Goal: Information Seeking & Learning: Learn about a topic

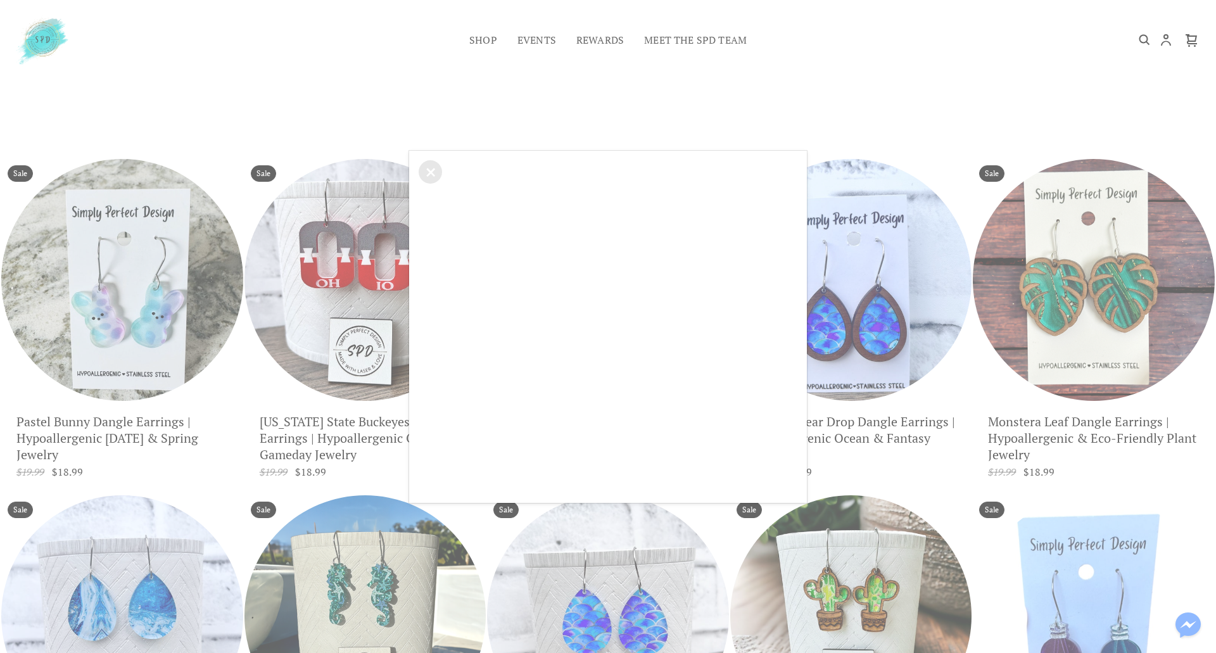
click at [729, 91] on div "×" at bounding box center [608, 326] width 1216 height 653
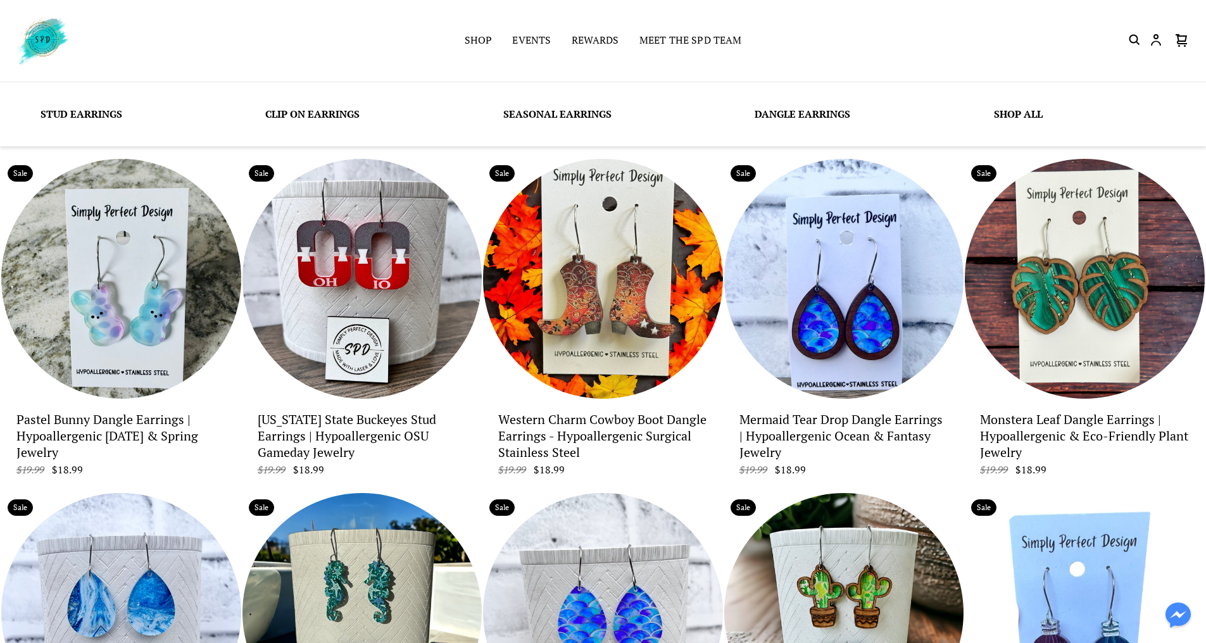
click at [577, 113] on link "Seasonal Earrings" at bounding box center [557, 114] width 108 height 14
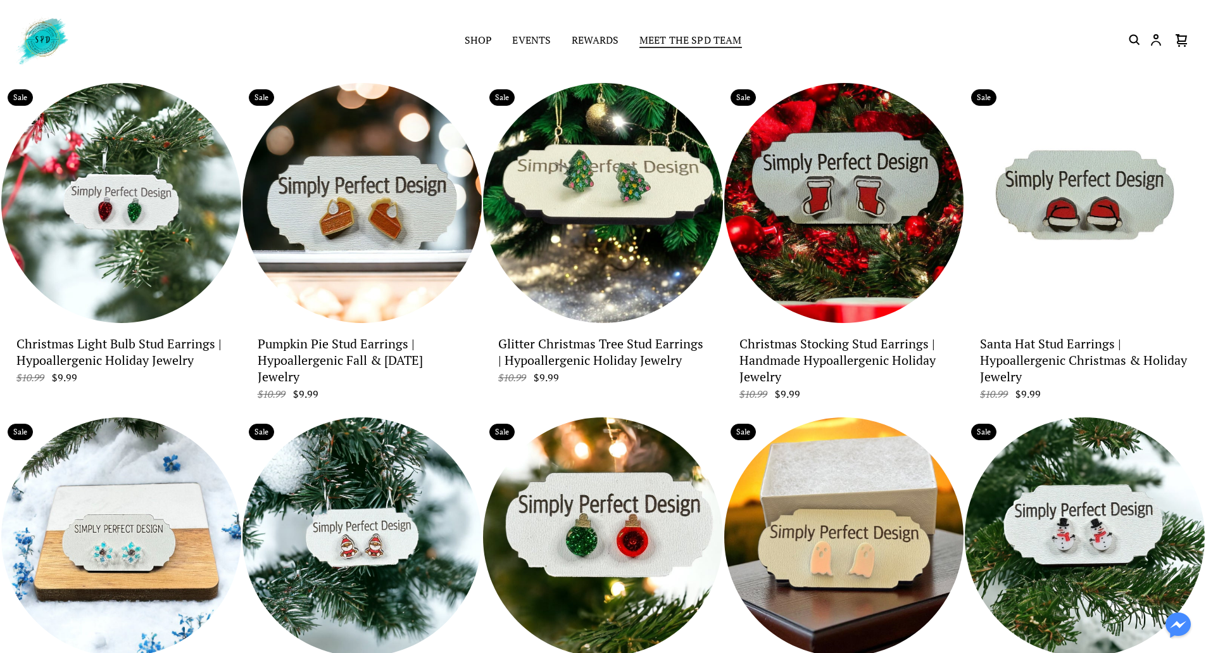
click at [690, 41] on link "Meet the SPD Team" at bounding box center [690, 41] width 103 height 18
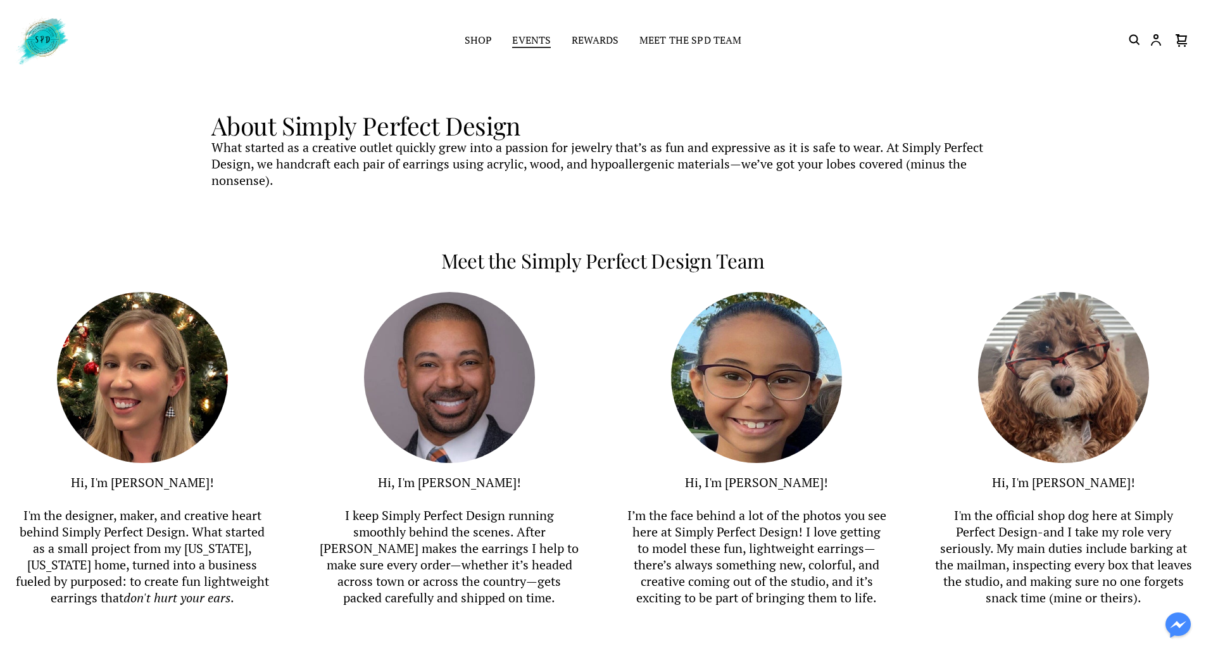
click at [525, 40] on link "Events" at bounding box center [531, 41] width 39 height 18
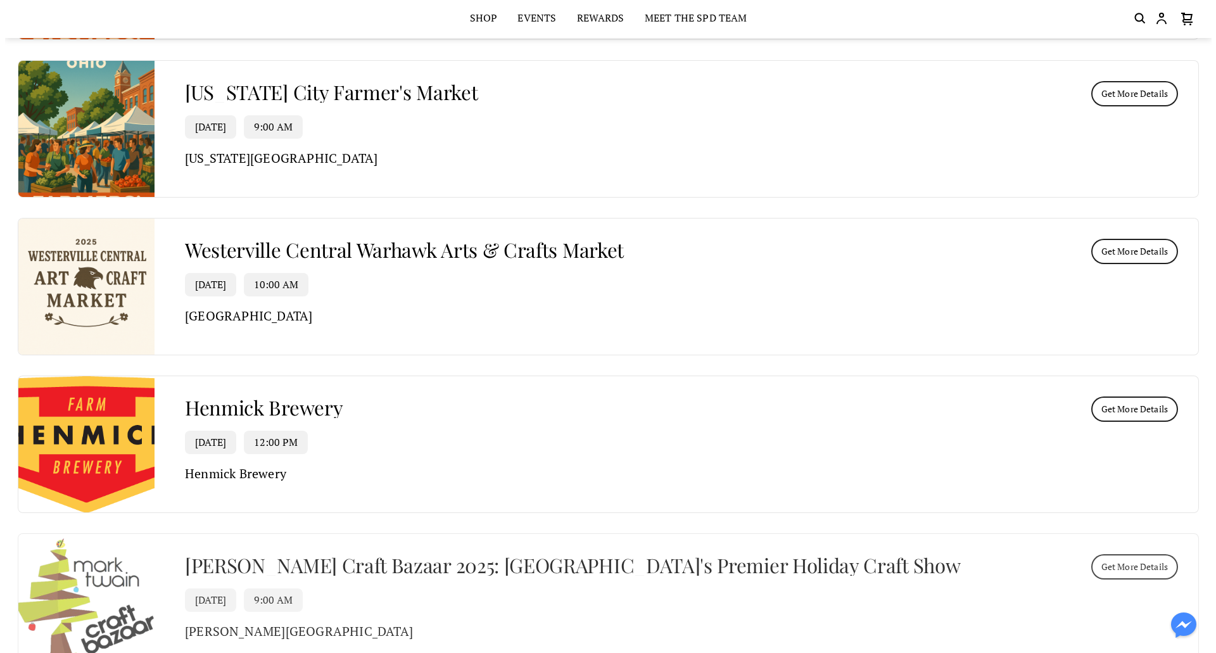
scroll to position [2849, 0]
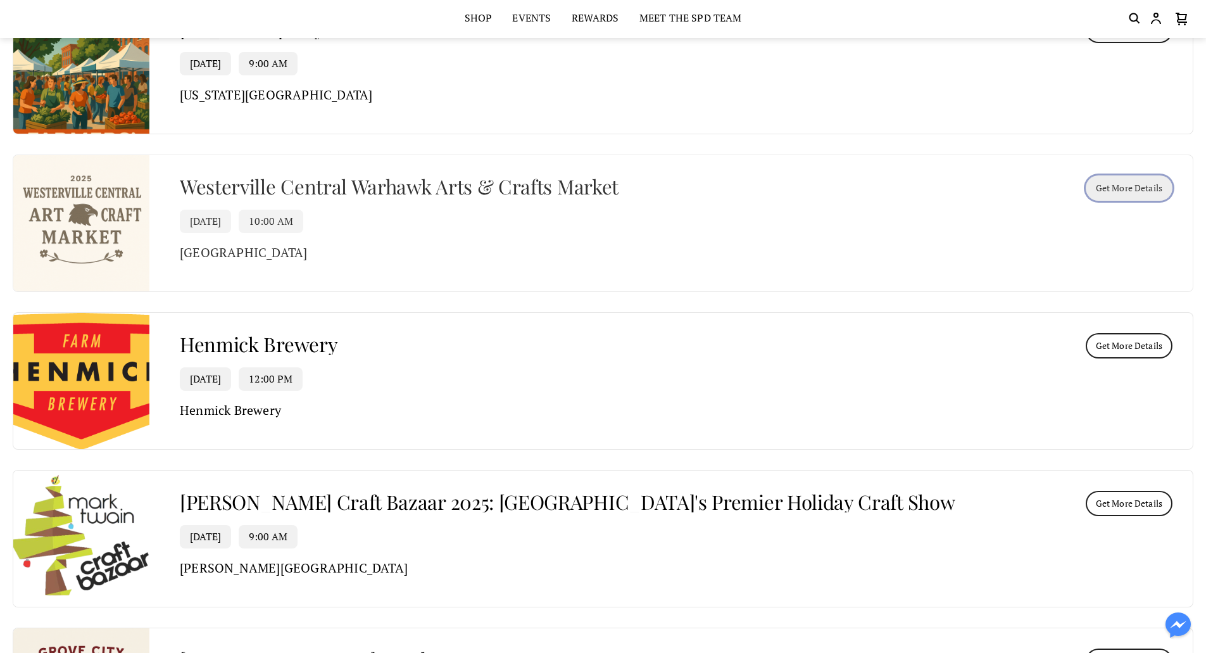
click at [1129, 186] on span "Get More Details" at bounding box center [1129, 190] width 66 height 14
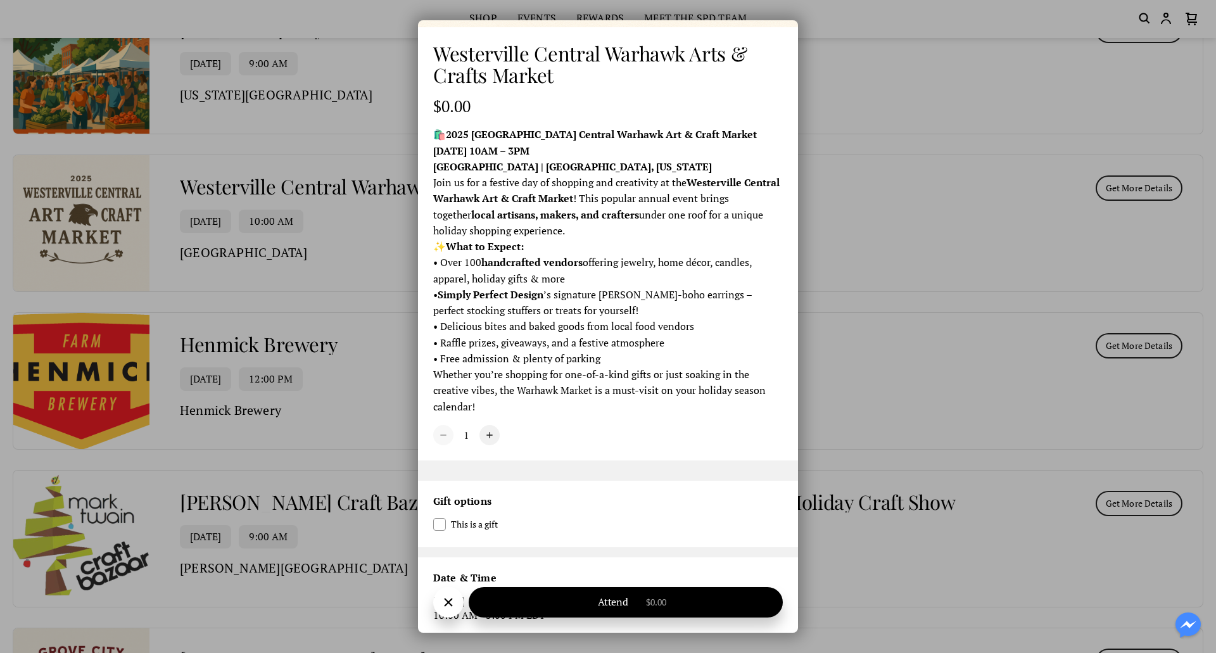
scroll to position [285, 0]
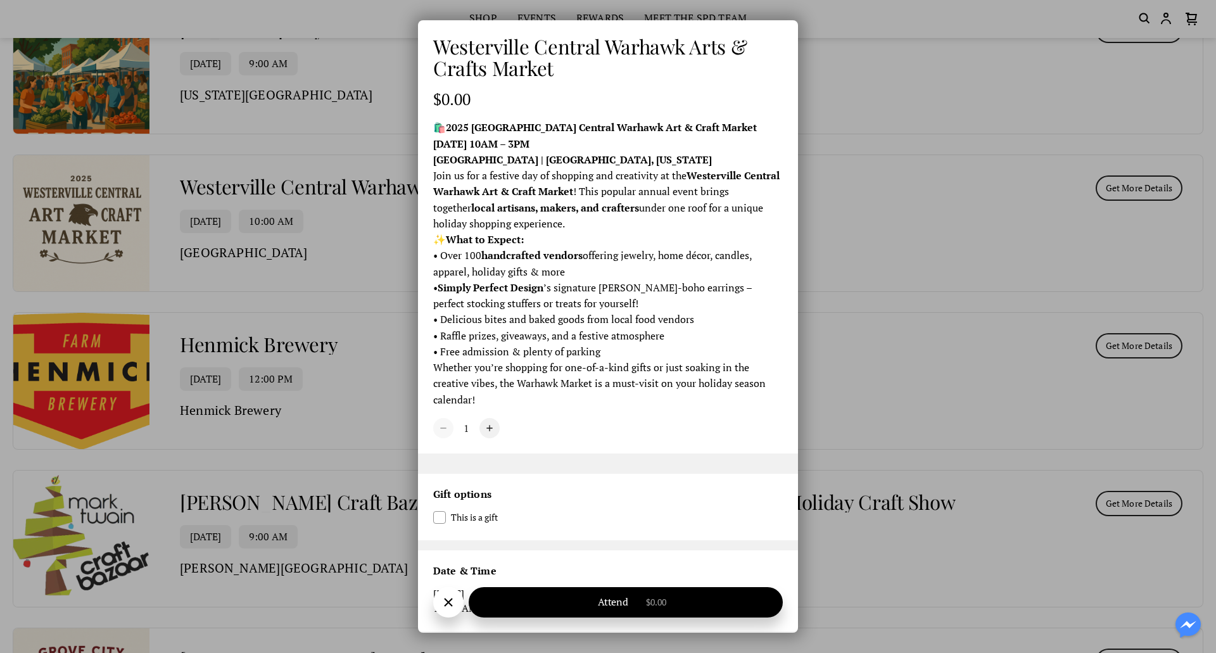
click at [959, 381] on div "Westerville Central Warhawk Arts & Crafts Market $0.00 🛍️ 2025 [GEOGRAPHIC_DATA…" at bounding box center [608, 326] width 1216 height 653
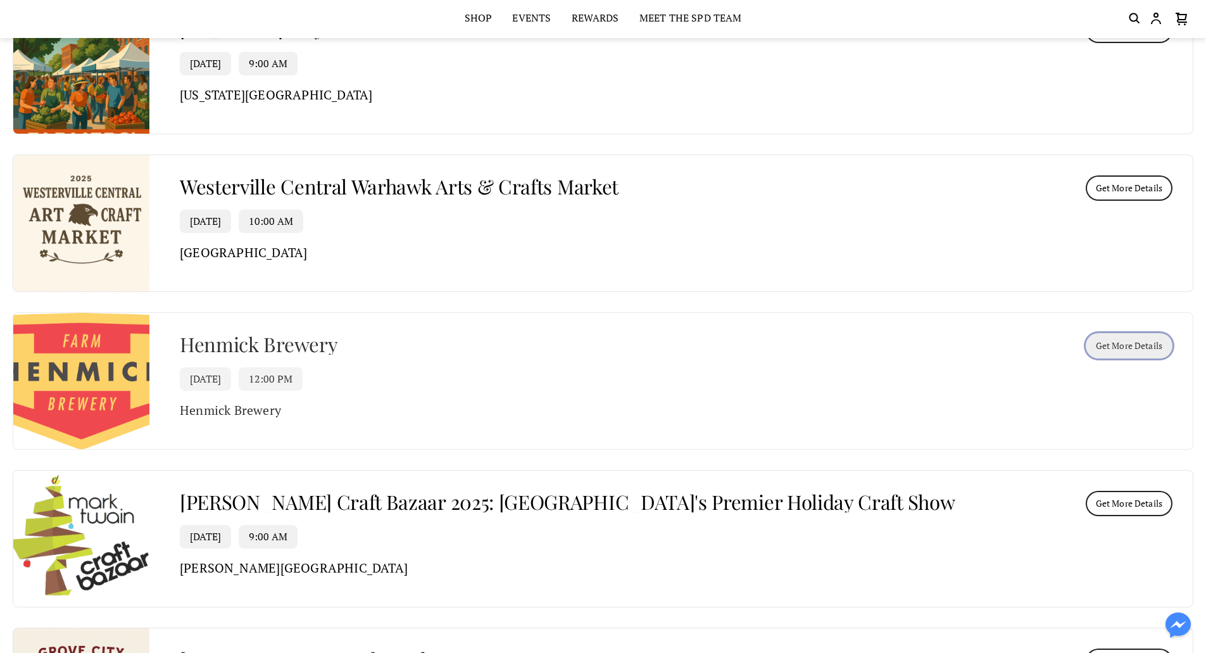
click at [1136, 346] on span "Get More Details" at bounding box center [1129, 348] width 66 height 14
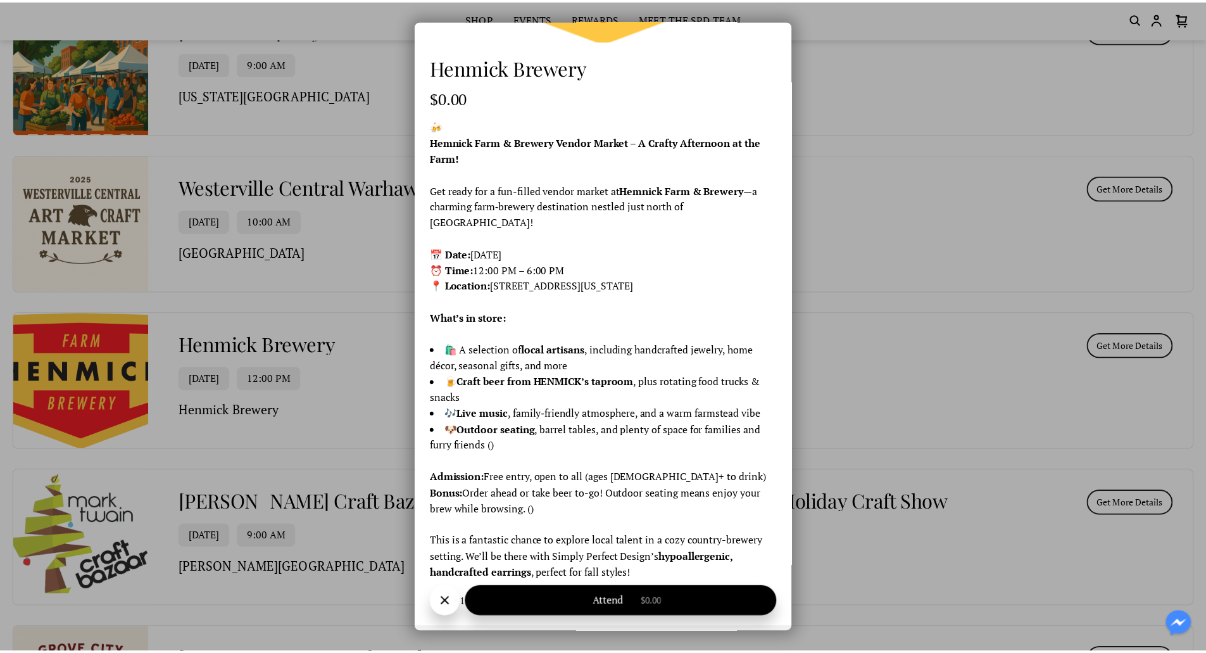
scroll to position [274, 0]
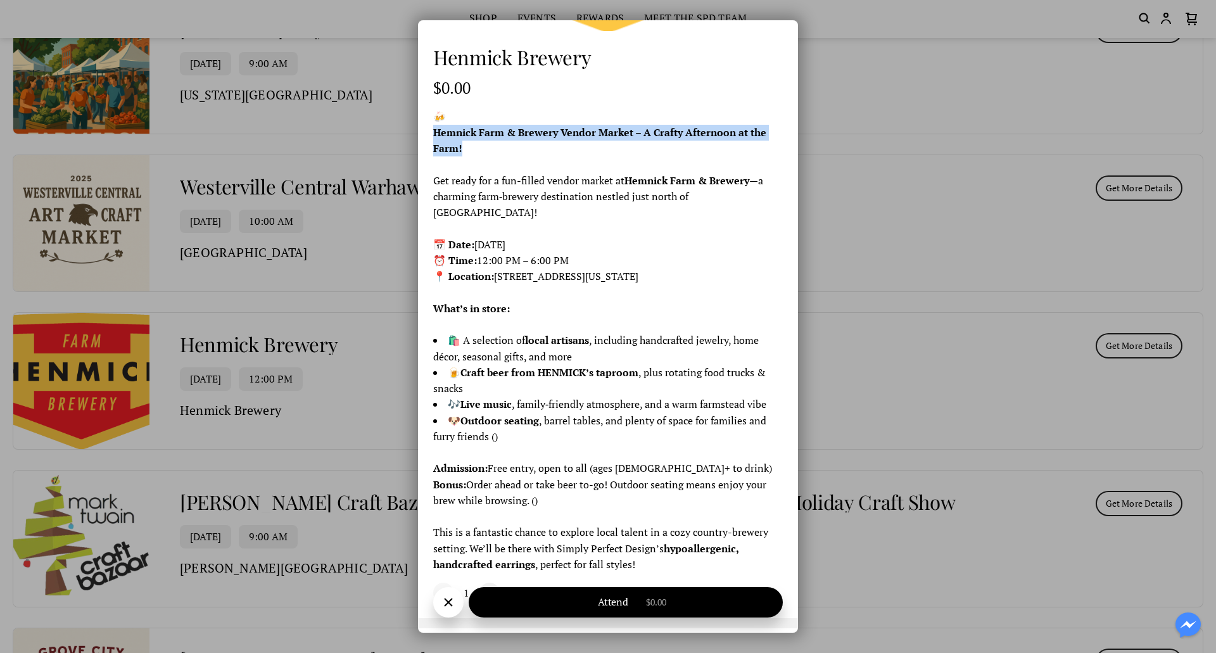
drag, startPoint x: 434, startPoint y: 126, endPoint x: 484, endPoint y: 144, distance: 53.1
click at [484, 144] on p "Hemnick Farm & Brewery Vendor Market – A Crafty Afternoon at the Farm!" at bounding box center [607, 141] width 349 height 32
copy strong "Hemnick Farm & Brewery Vendor Market – A Crafty Afternoon at the Farm!"
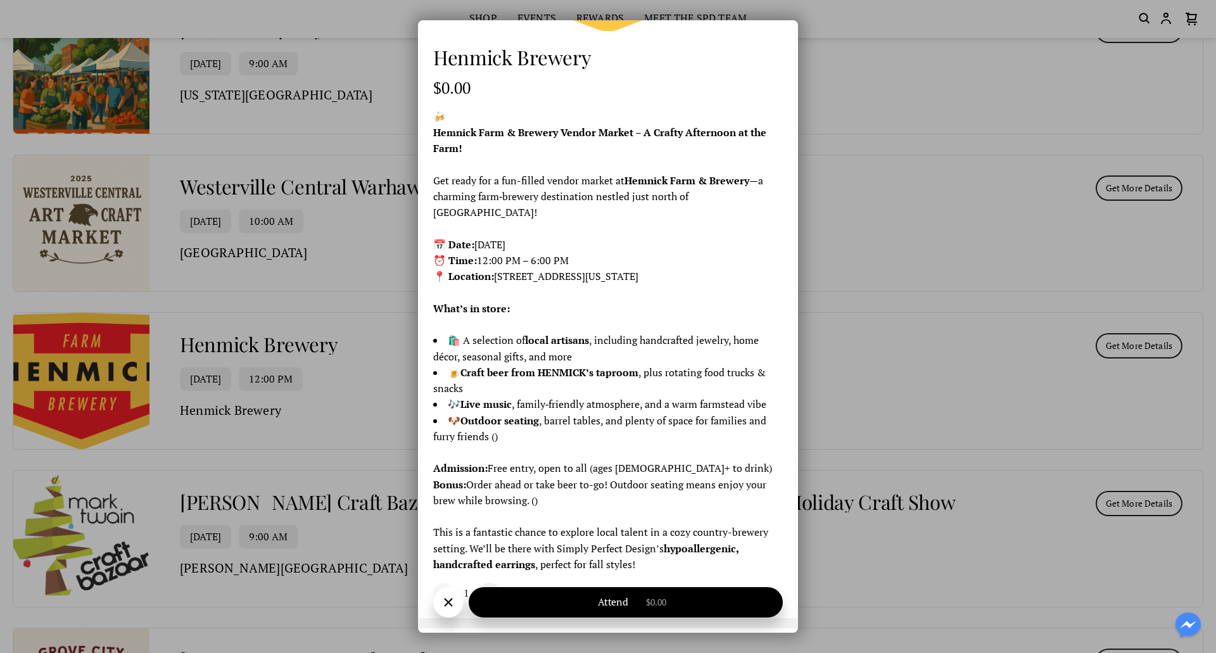
click at [879, 104] on div "Henmick Brewery $0.00 🍻 Hemnick Farm & Brewery Vendor Market – A Crafty Afterno…" at bounding box center [608, 326] width 1216 height 653
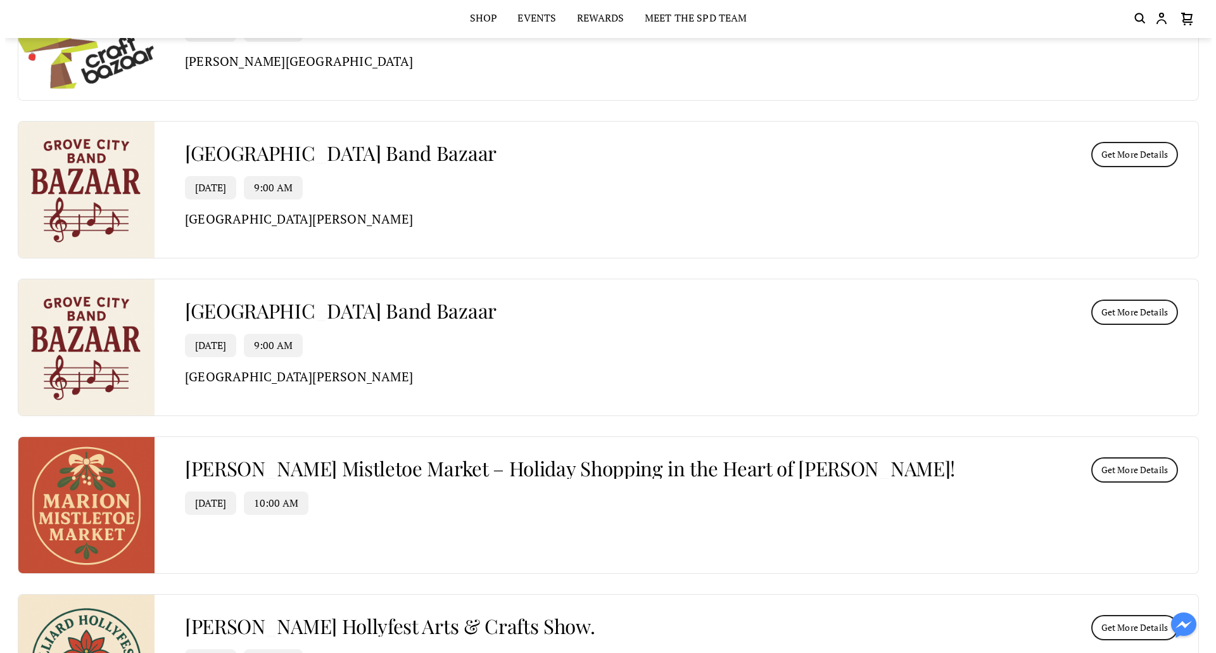
scroll to position [3419, 0]
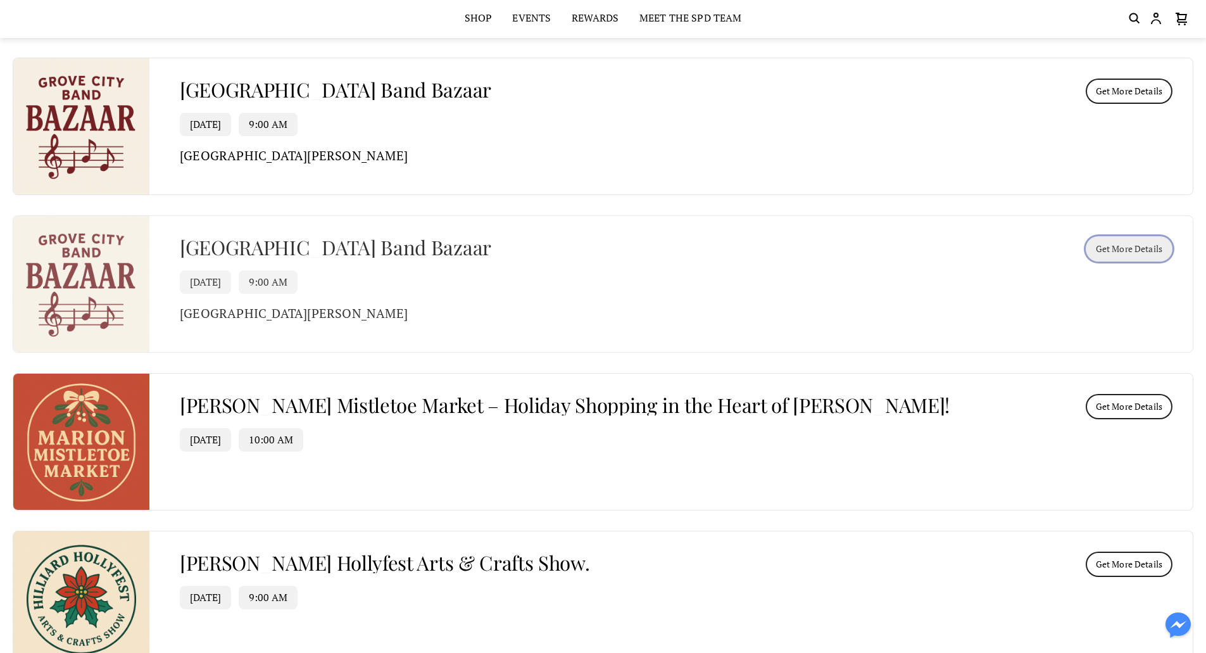
click at [1109, 241] on button "Get More Details" at bounding box center [1129, 248] width 87 height 25
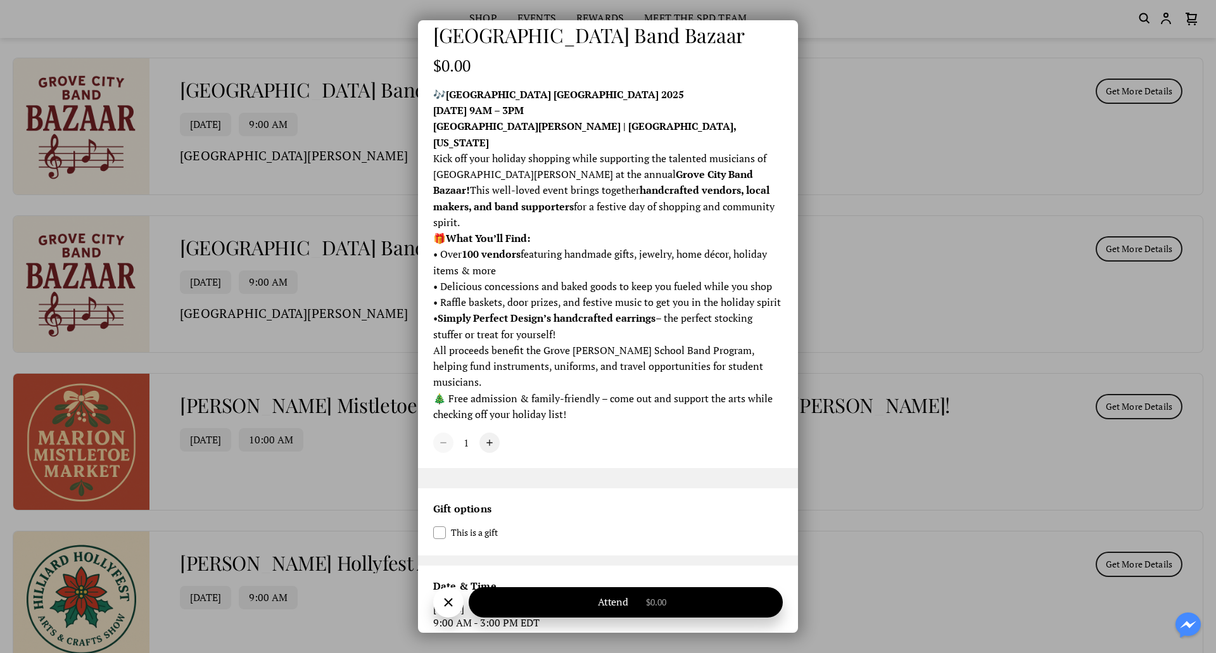
scroll to position [136, 0]
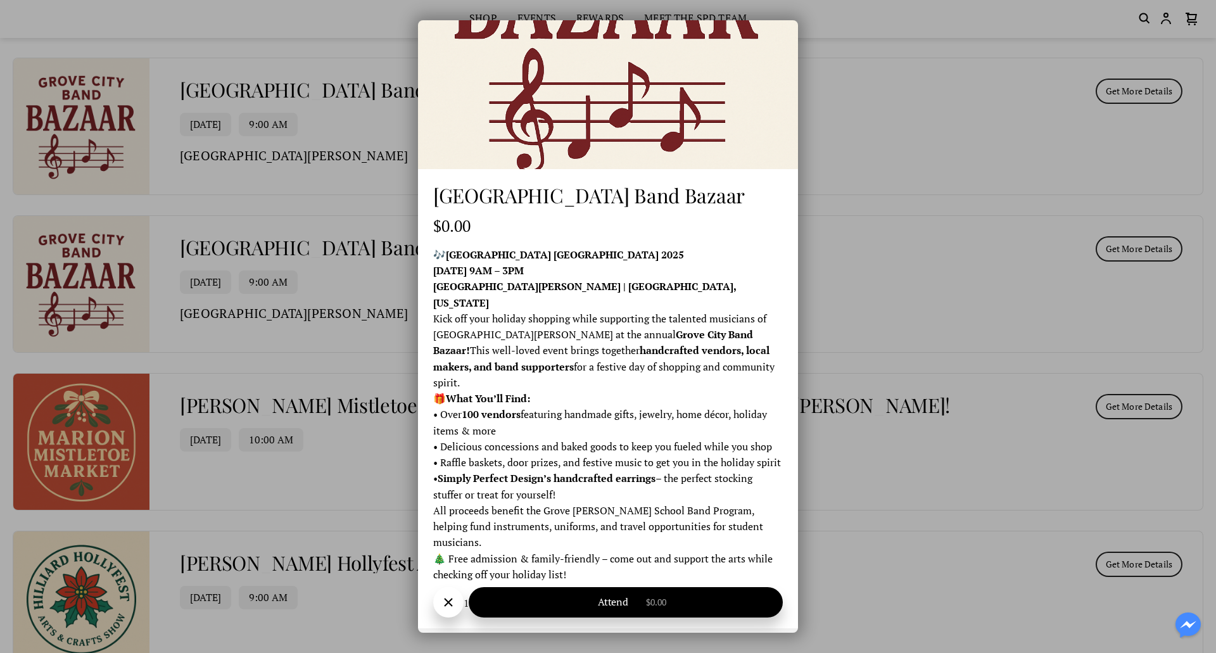
click at [870, 82] on div "[GEOGRAPHIC_DATA] Band Bazaar $0.00 🎶 [GEOGRAPHIC_DATA] 2025 [DATE] 9AM – 3PM […" at bounding box center [608, 326] width 1216 height 653
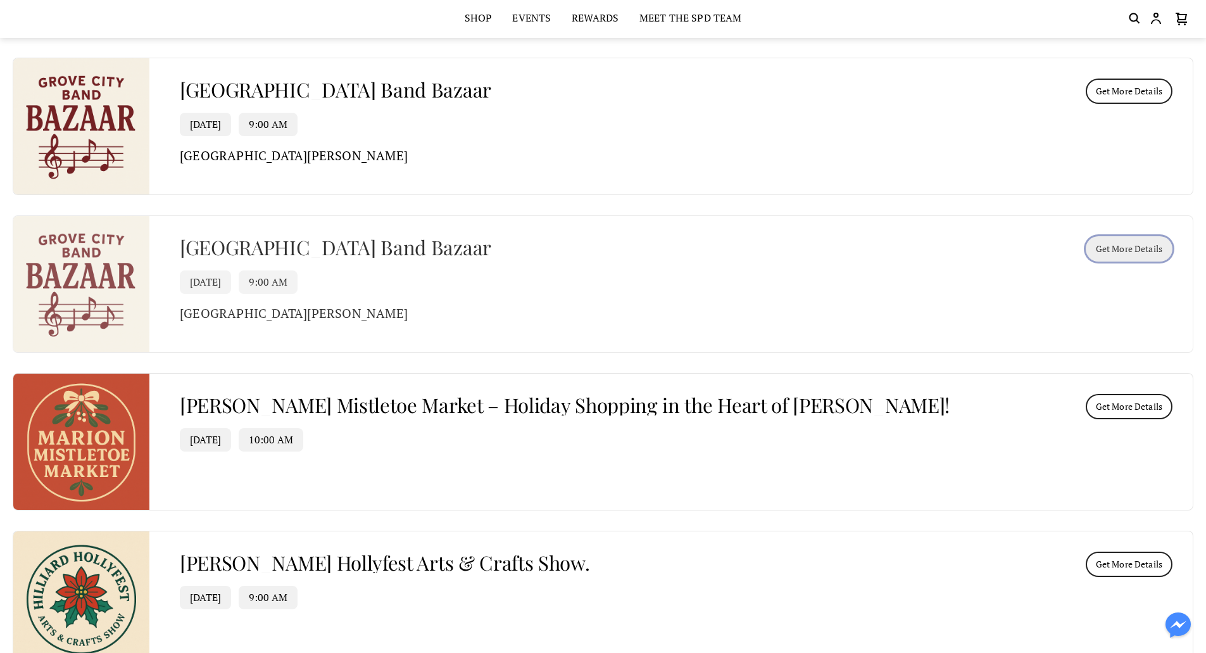
click at [1138, 251] on span "Get More Details" at bounding box center [1129, 251] width 66 height 14
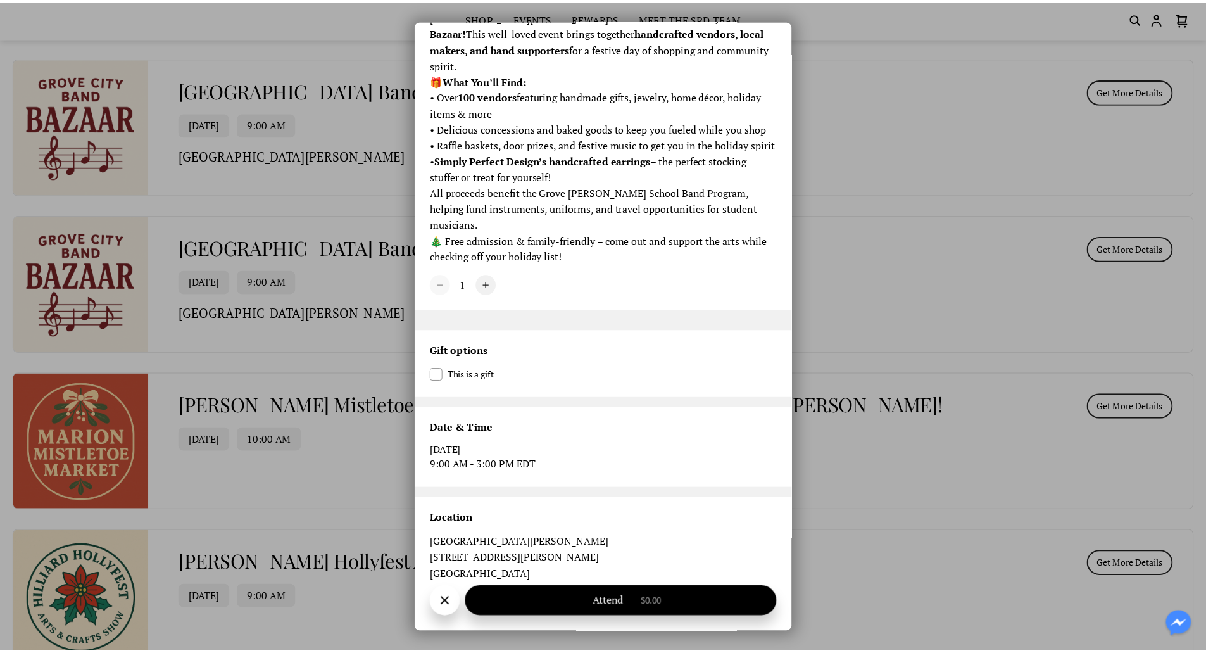
scroll to position [457, 0]
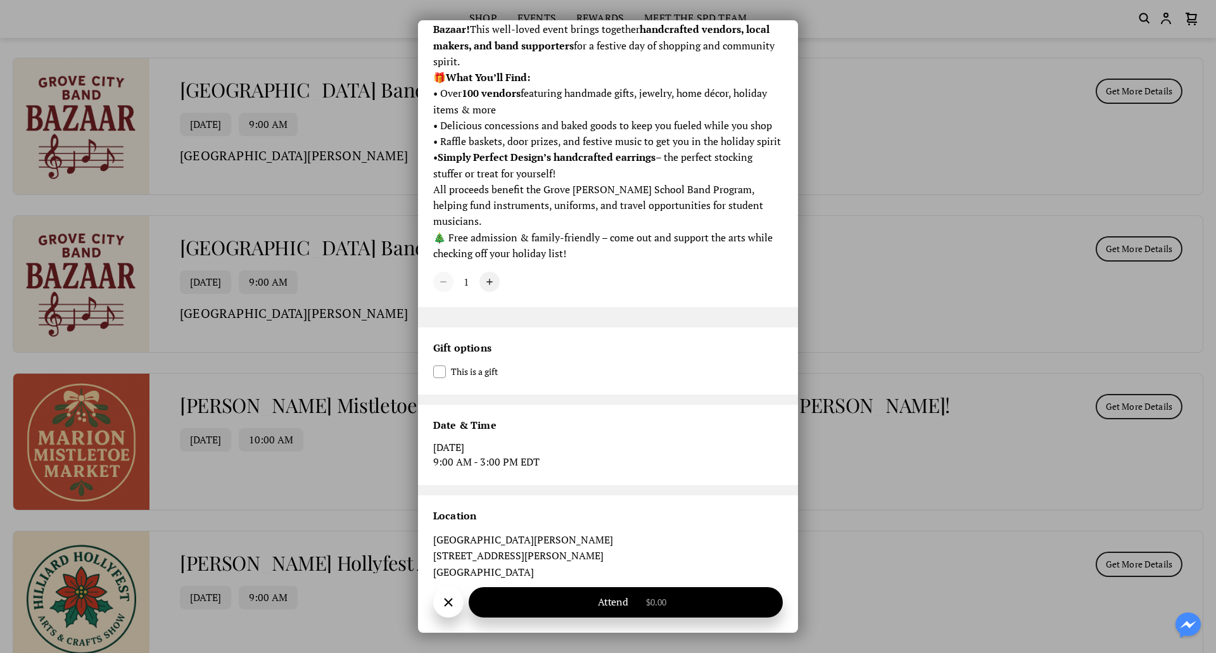
click at [850, 90] on div "[GEOGRAPHIC_DATA] Band Bazaar $0.00 🎶 [GEOGRAPHIC_DATA] 2025 [DATE] 9AM – 3PM […" at bounding box center [608, 326] width 1216 height 653
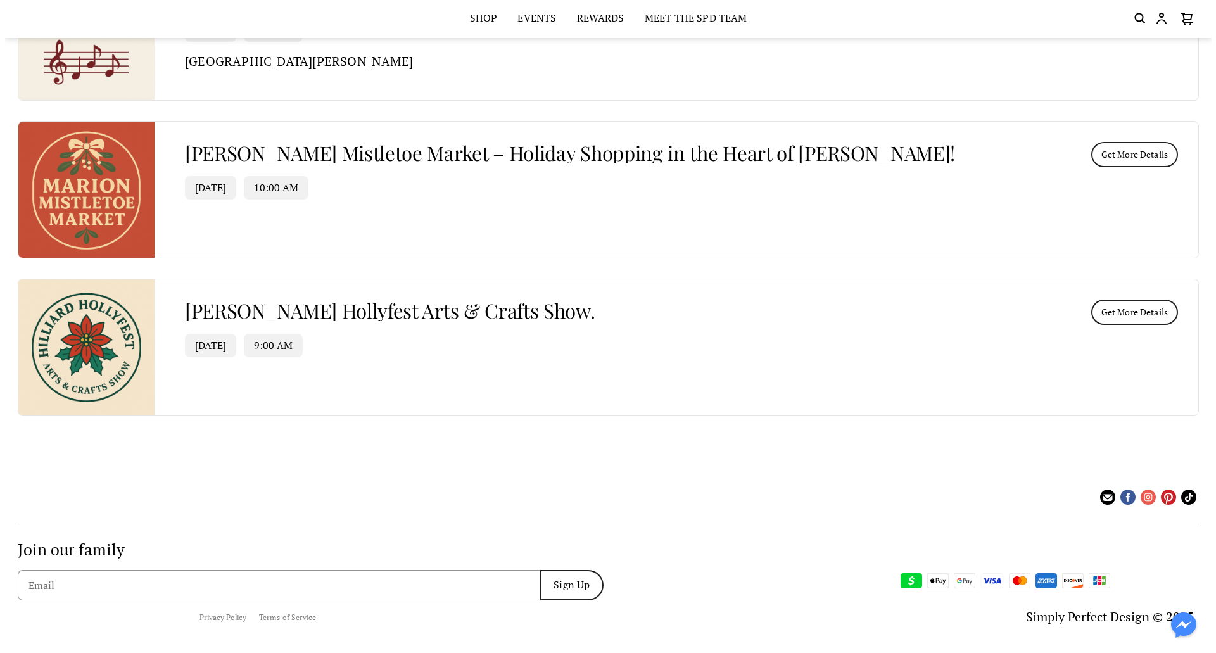
scroll to position [3672, 0]
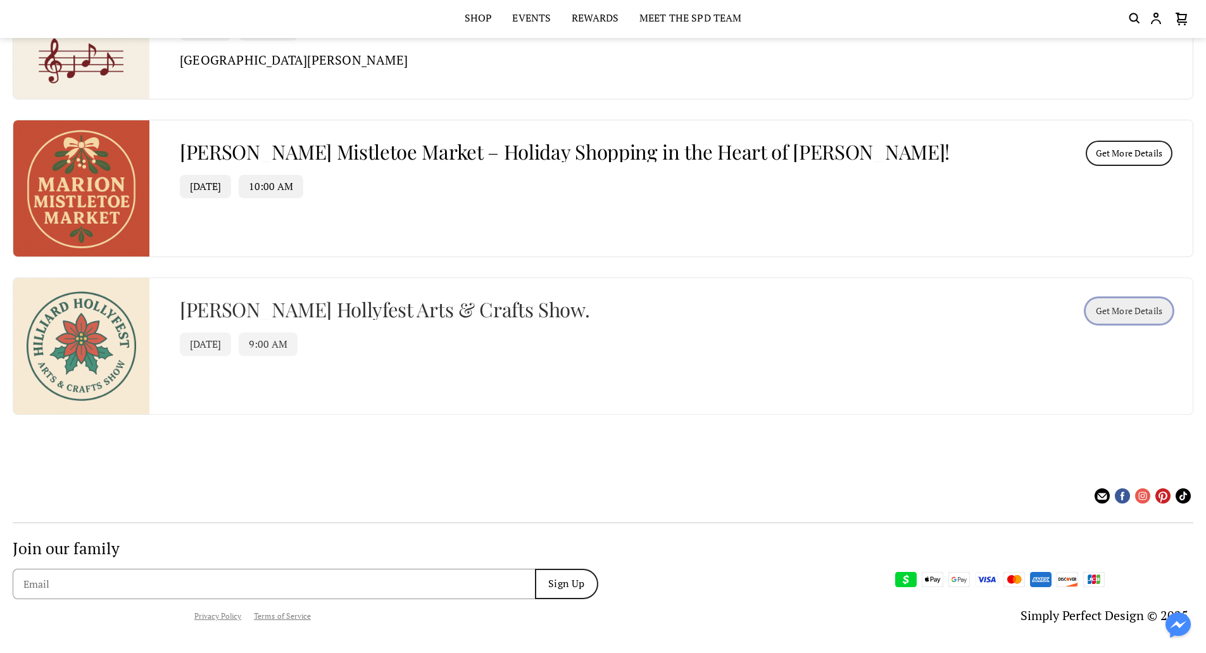
click at [1130, 305] on button "Get More Details" at bounding box center [1129, 310] width 87 height 25
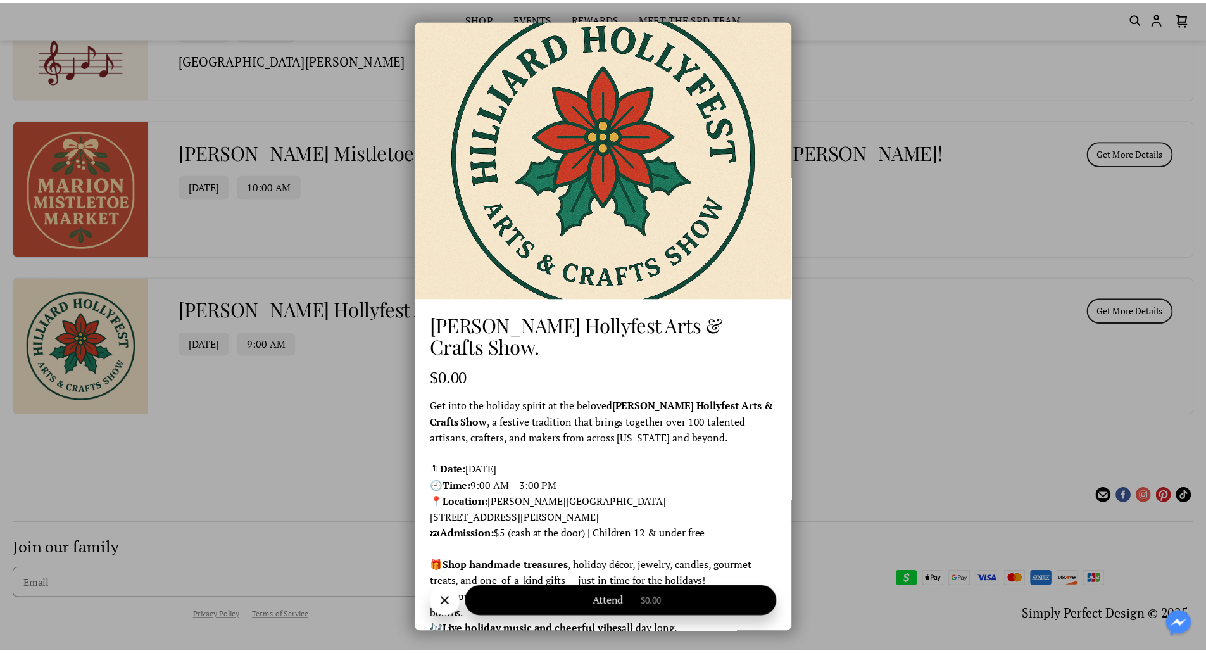
scroll to position [0, 0]
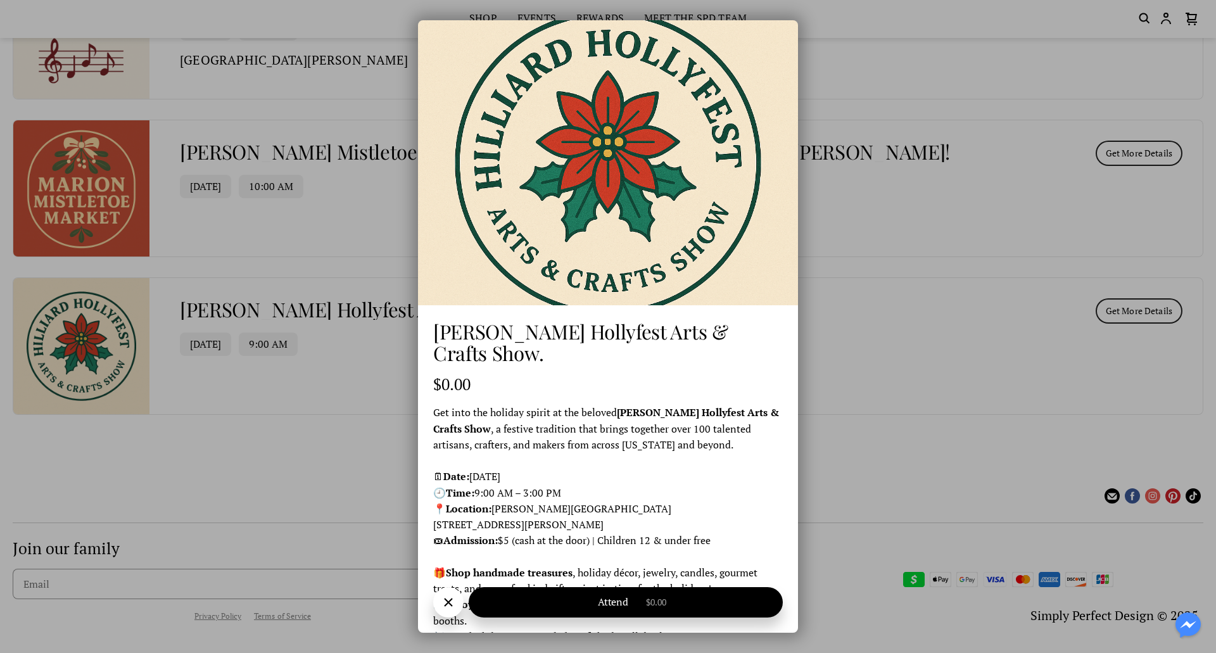
click at [871, 21] on div "[PERSON_NAME] Hollyfest Arts & Crafts Show. $0.00 Get into the holiday spirit a…" at bounding box center [608, 326] width 1216 height 653
